Goal: Transaction & Acquisition: Obtain resource

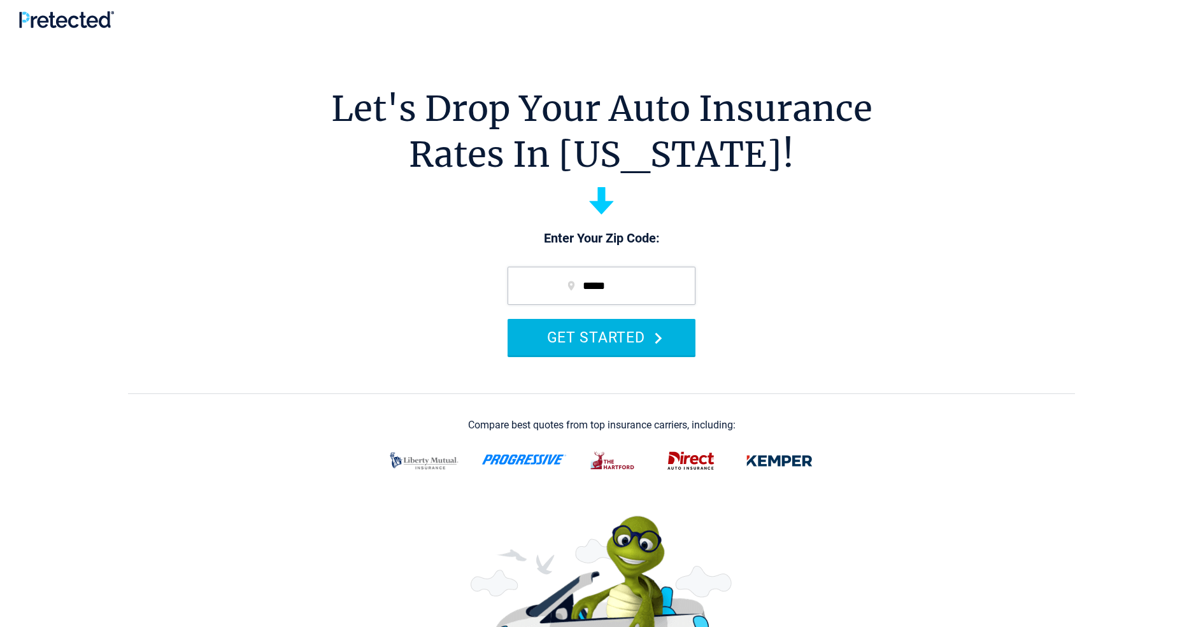
click at [601, 337] on button "GET STARTED" at bounding box center [601, 337] width 188 height 36
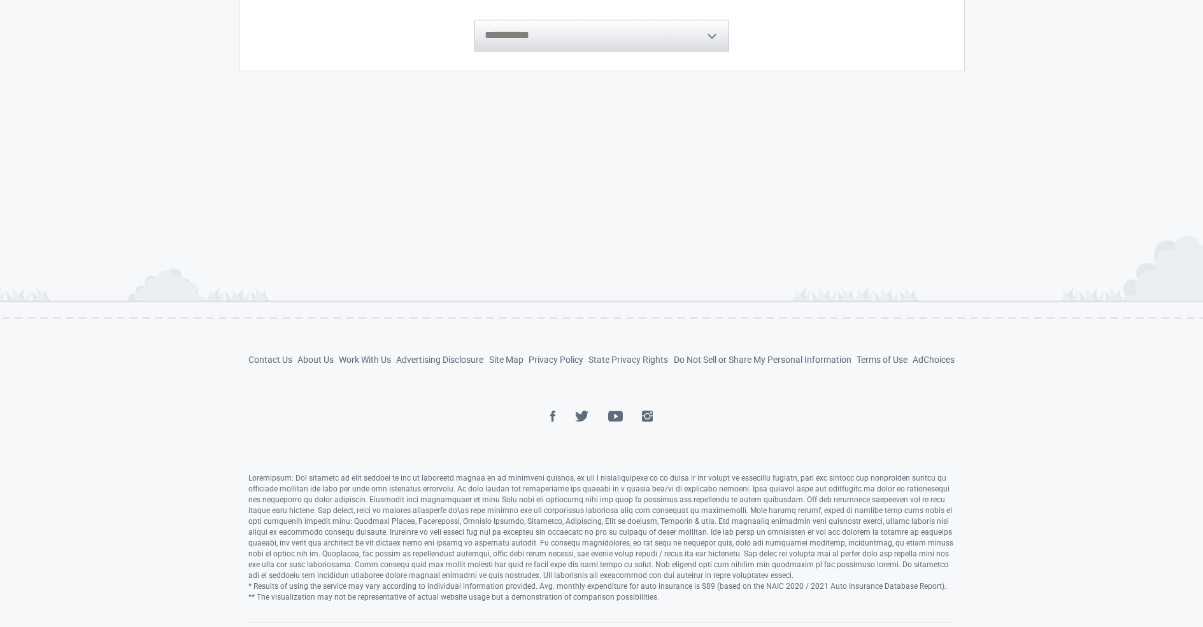
scroll to position [488, 0]
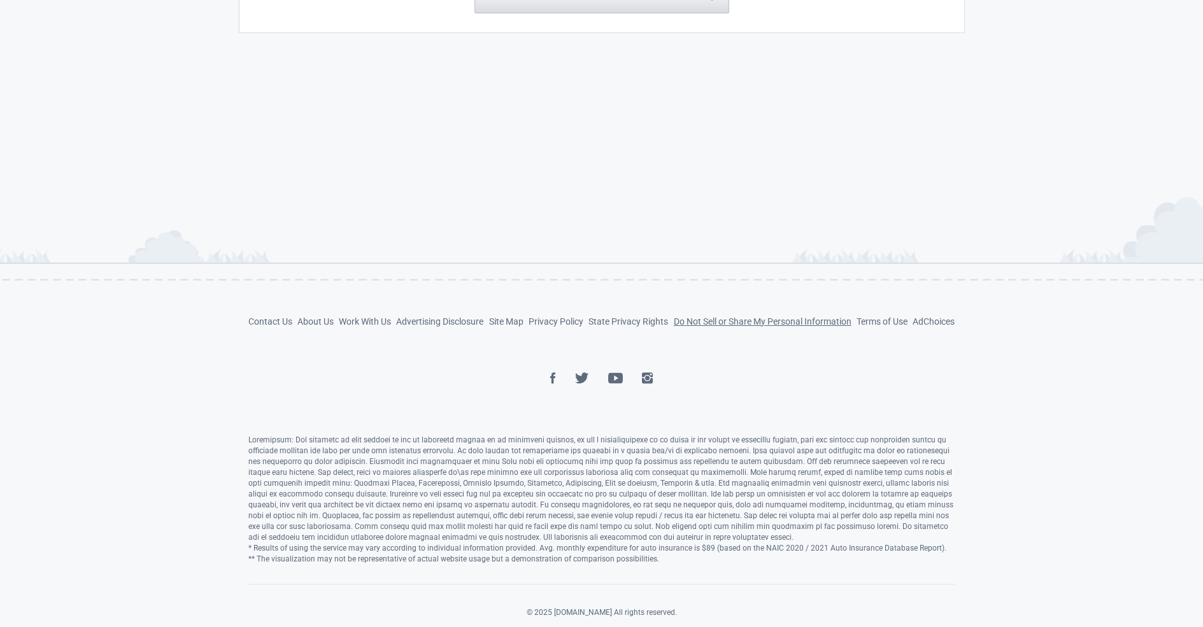
click at [760, 322] on link "Do Not Sell or Share My Personal Information" at bounding box center [763, 321] width 178 height 10
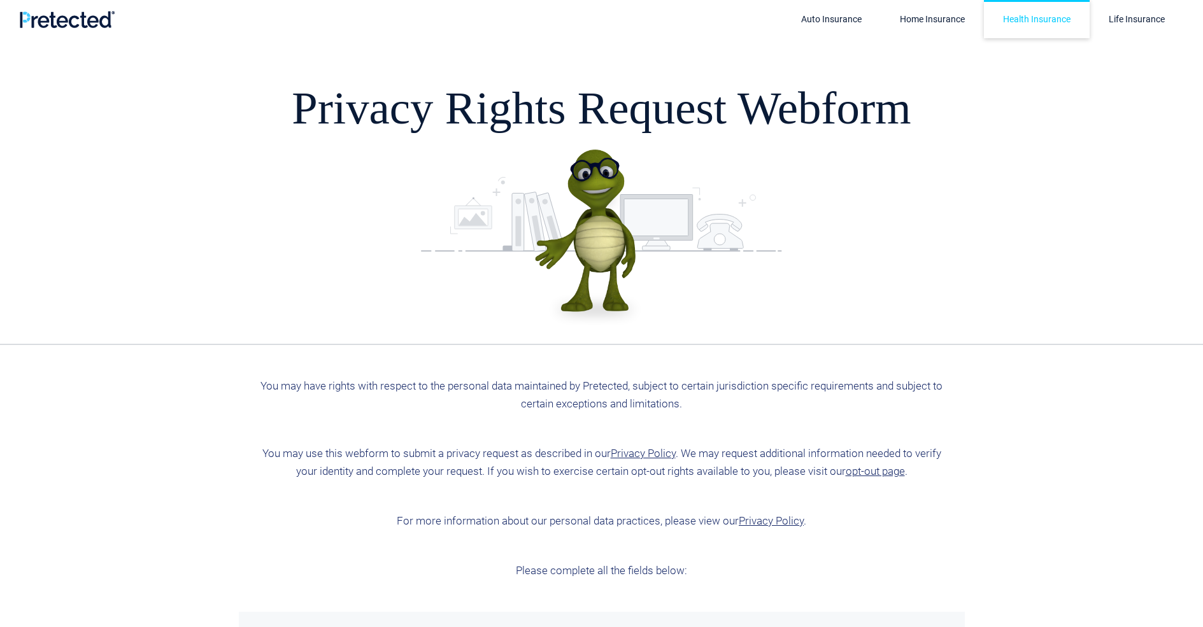
click at [1037, 19] on link "Health Insurance" at bounding box center [1037, 19] width 106 height 38
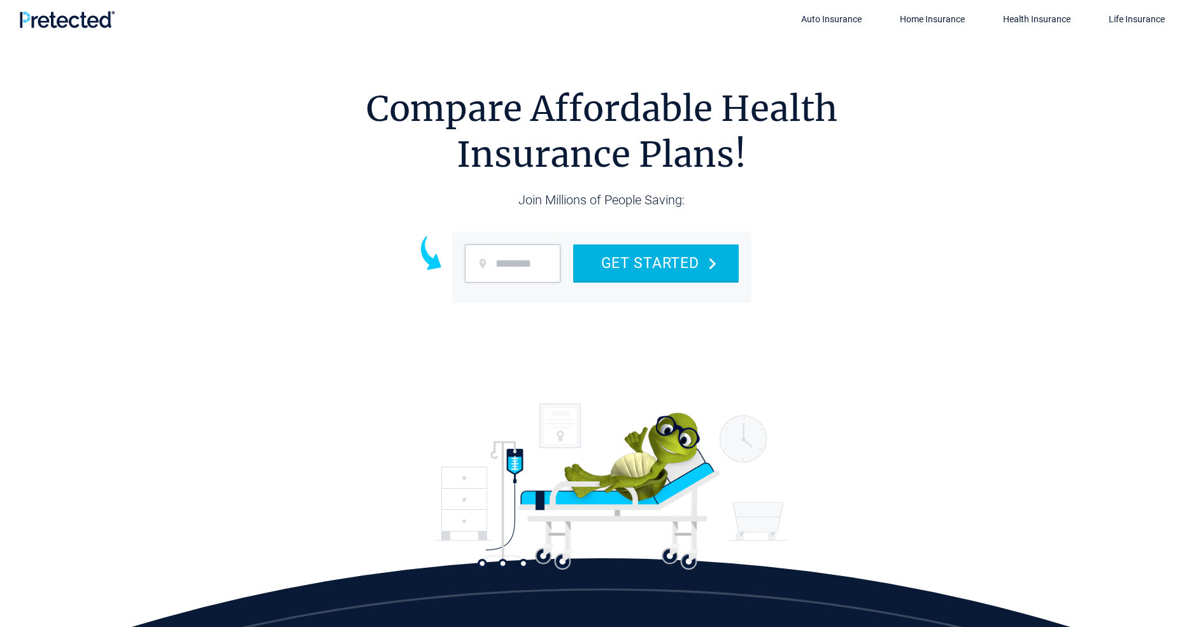
click at [655, 262] on button "GET STARTED" at bounding box center [656, 263] width 166 height 36
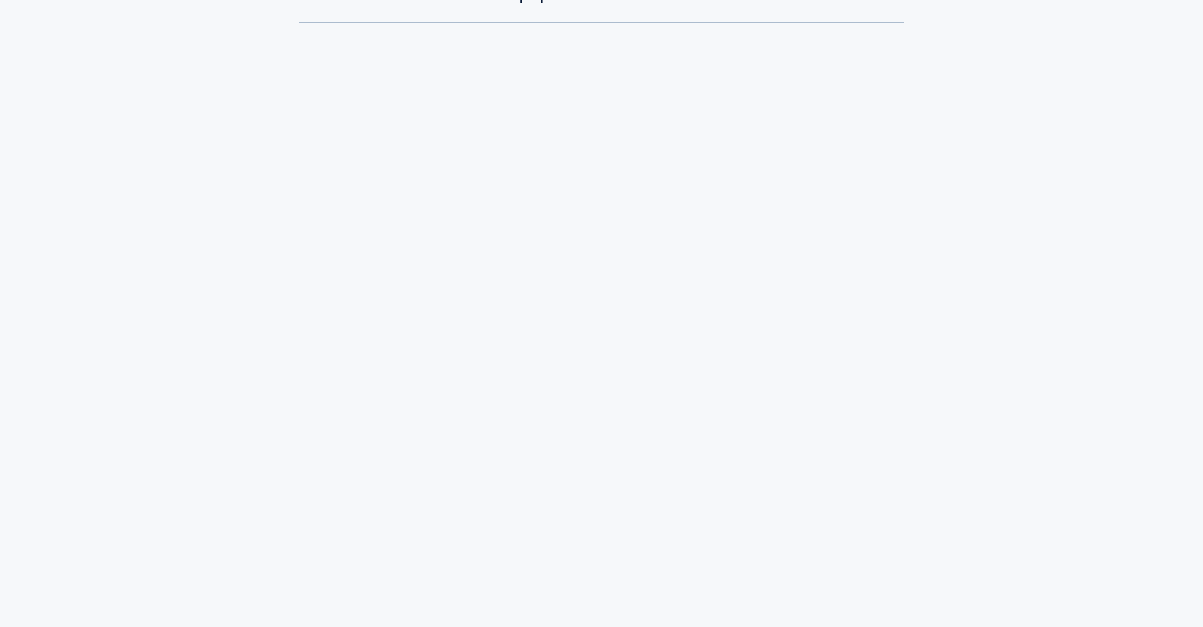
scroll to position [134, 0]
